Goal: Contribute content: Contribute content

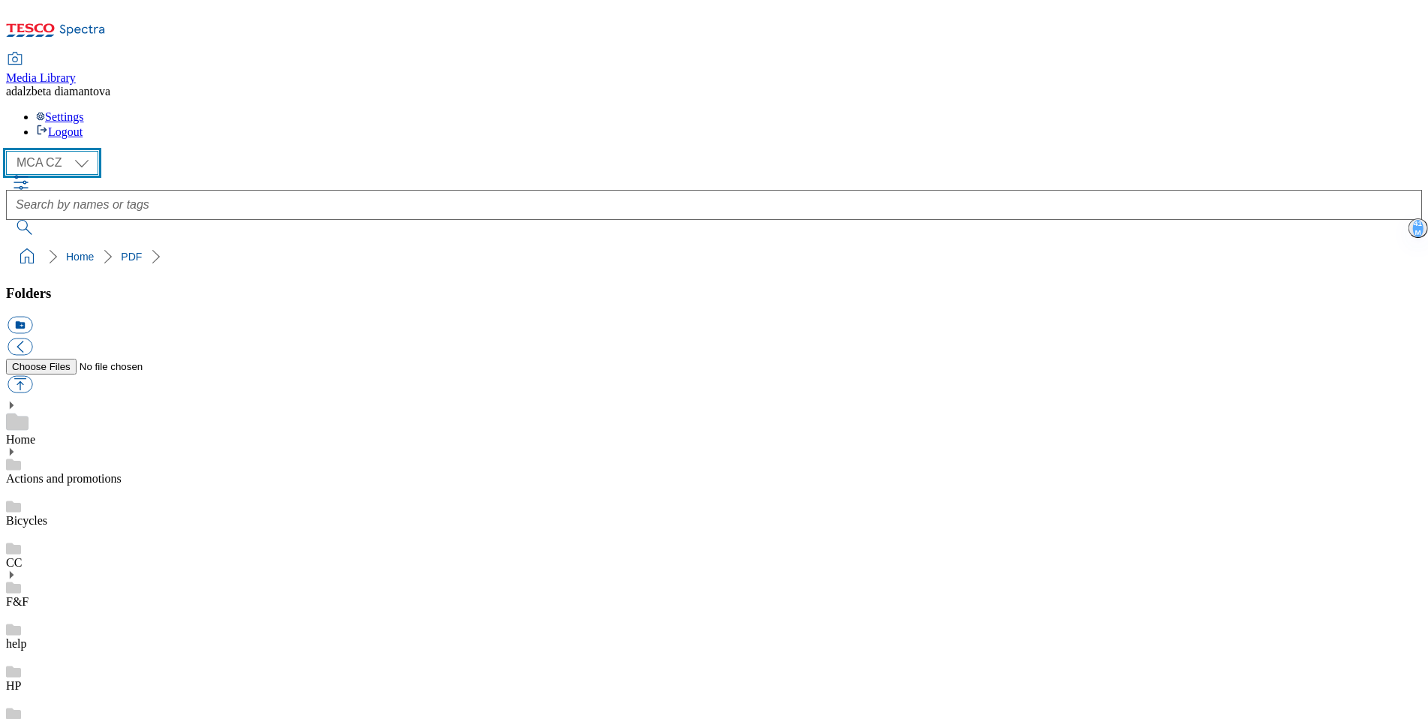
click at [83, 151] on select "MCA CZ MCA HU MCA SK" at bounding box center [52, 163] width 92 height 24
select select "flare-mca-hu"
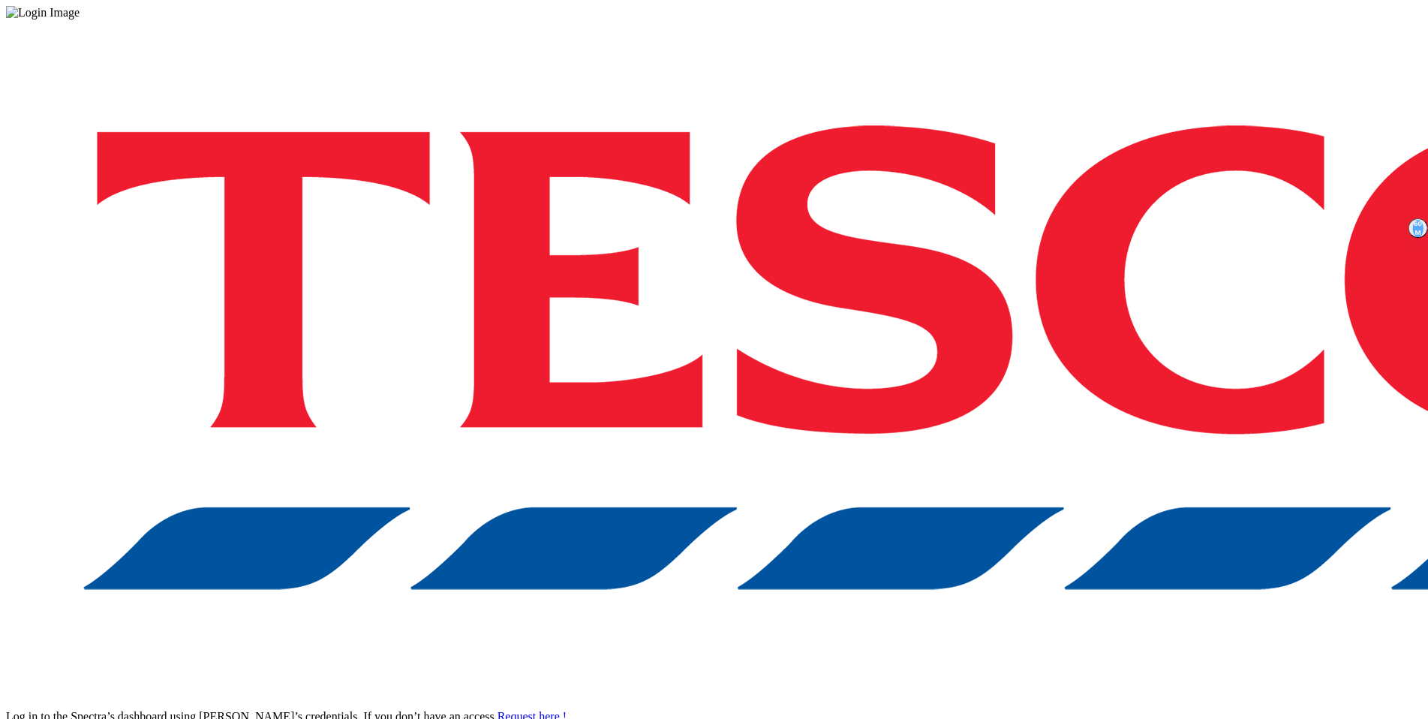
click at [1082, 386] on div "Log in to the Spectra’s dashboard using [PERSON_NAME]’s credentials. If you don…" at bounding box center [714, 393] width 1416 height 746
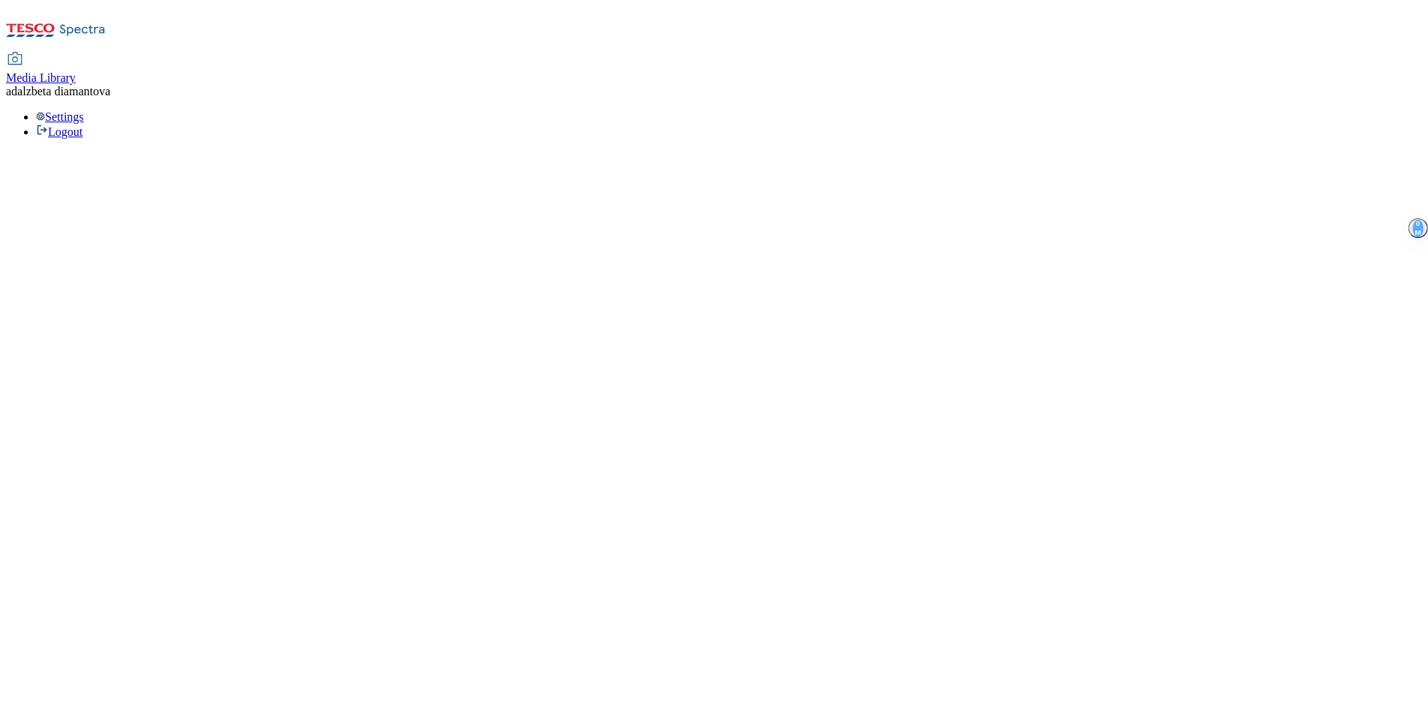
select select "flare-mca-hu"
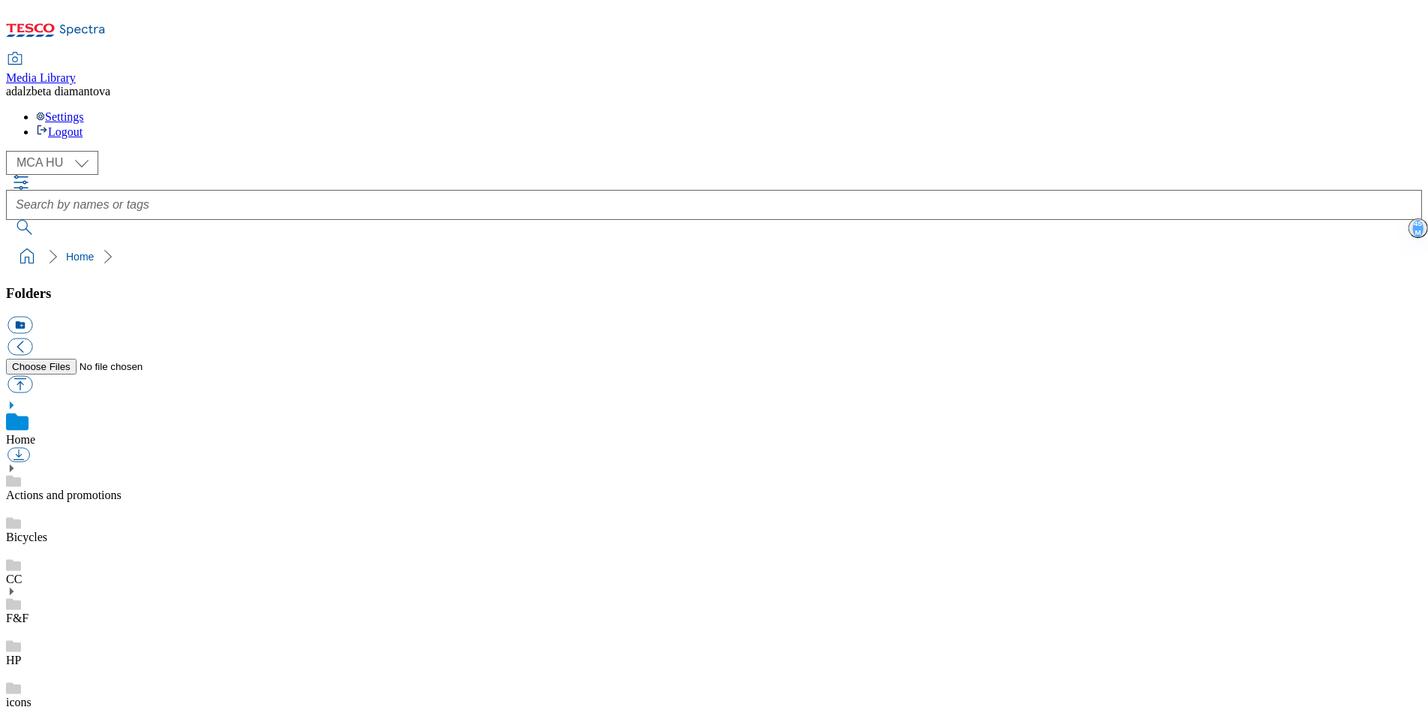
click at [17, 463] on icon at bounding box center [11, 468] width 11 height 11
click at [44, 531] on link "15years" at bounding box center [25, 537] width 38 height 13
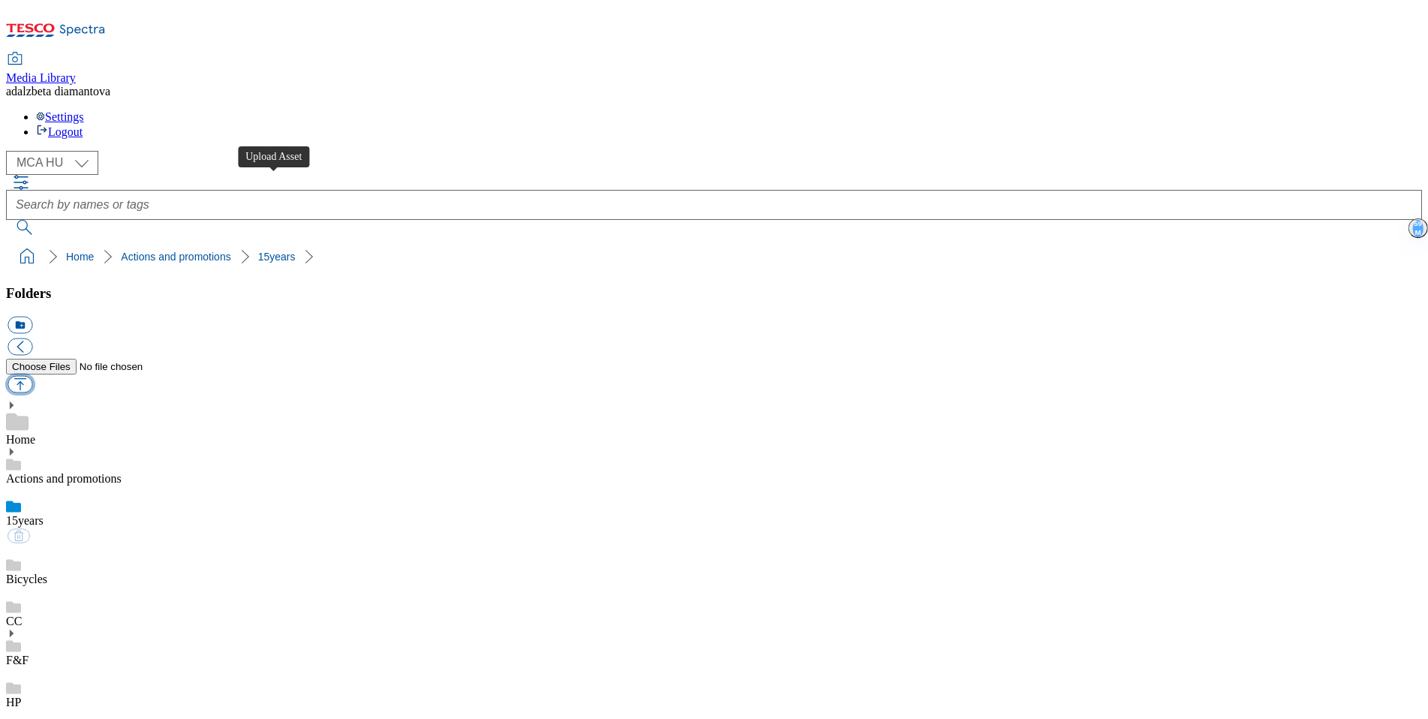
click at [32, 376] on button "button" at bounding box center [20, 384] width 25 height 17
type input "C:\fakepath\hu-wk25-15ev01.png"
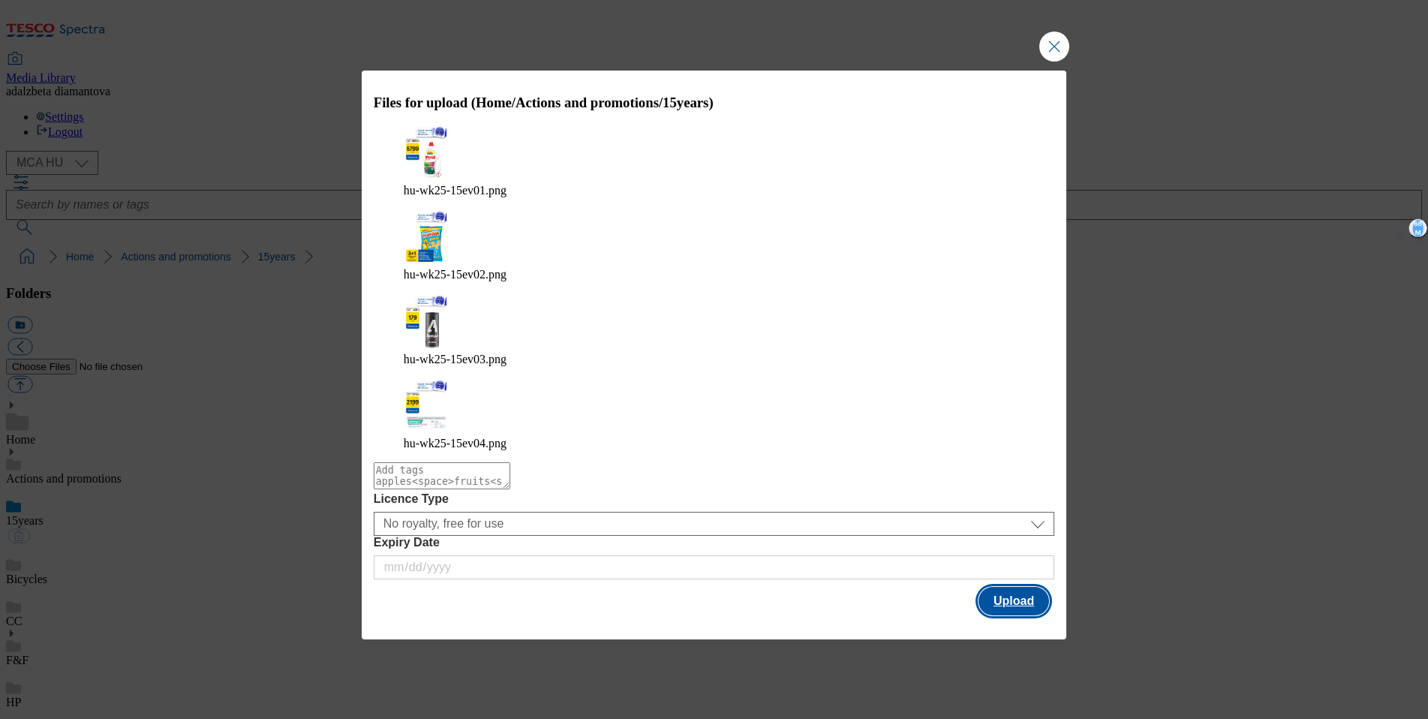
click at [1004, 587] on button "Upload" at bounding box center [1014, 601] width 71 height 29
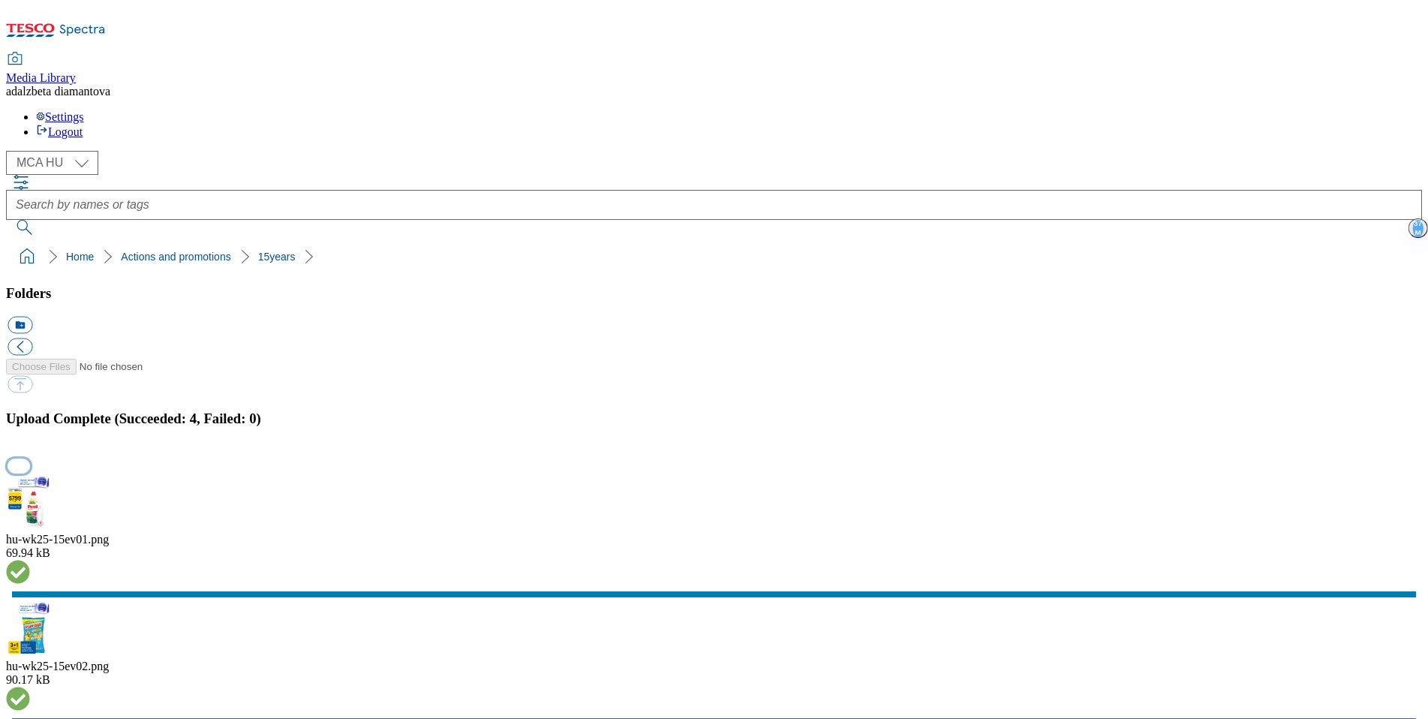
click at [30, 459] on button "button" at bounding box center [19, 466] width 23 height 14
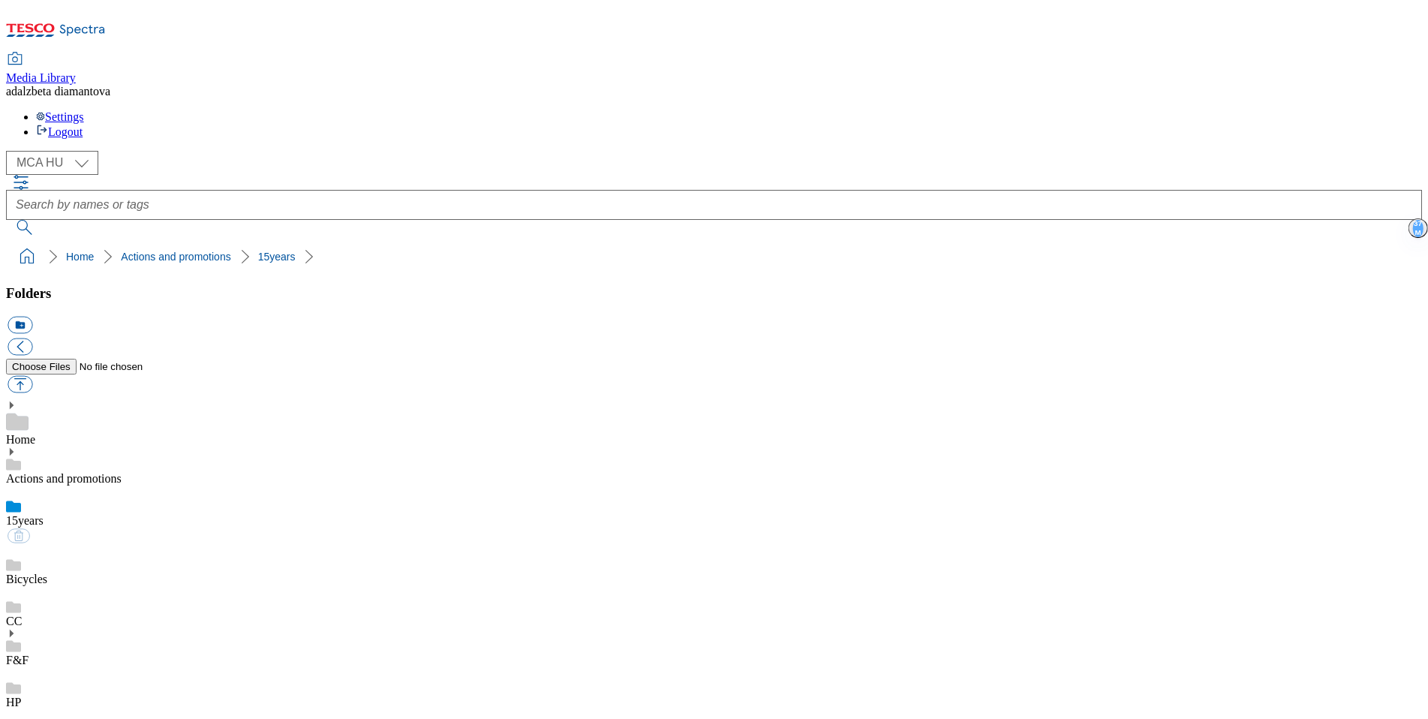
click at [21, 501] on use at bounding box center [13, 506] width 15 height 11
